Goal: Find specific page/section: Find specific page/section

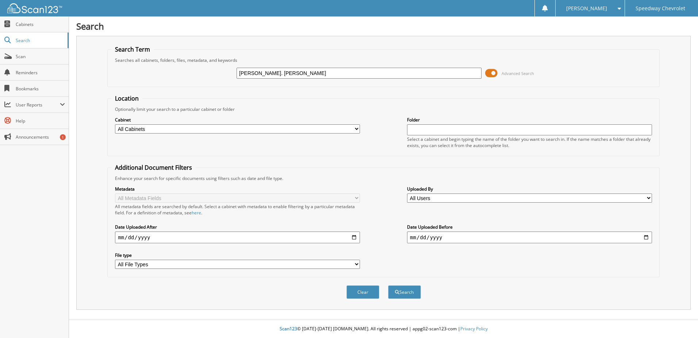
type input "[PERSON_NAME]. [PERSON_NAME]"
click at [388, 285] on button "Search" at bounding box center [404, 292] width 33 height 14
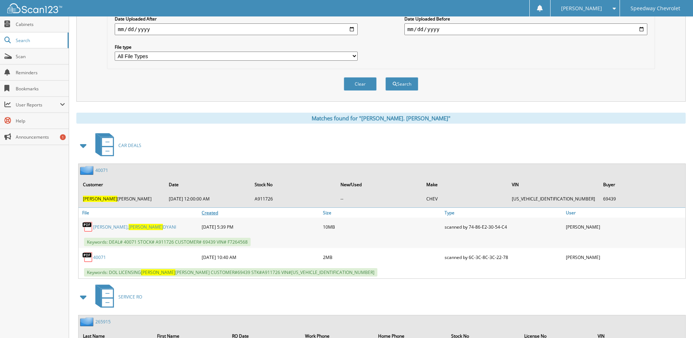
scroll to position [256, 0]
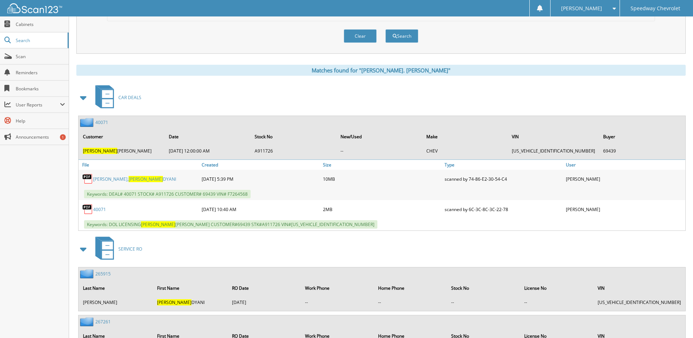
click at [129, 179] on span "[PERSON_NAME]" at bounding box center [146, 179] width 34 height 6
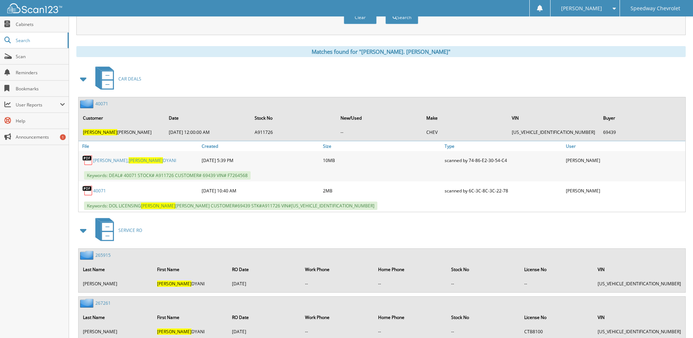
scroll to position [274, 0]
